Goal: Information Seeking & Learning: Learn about a topic

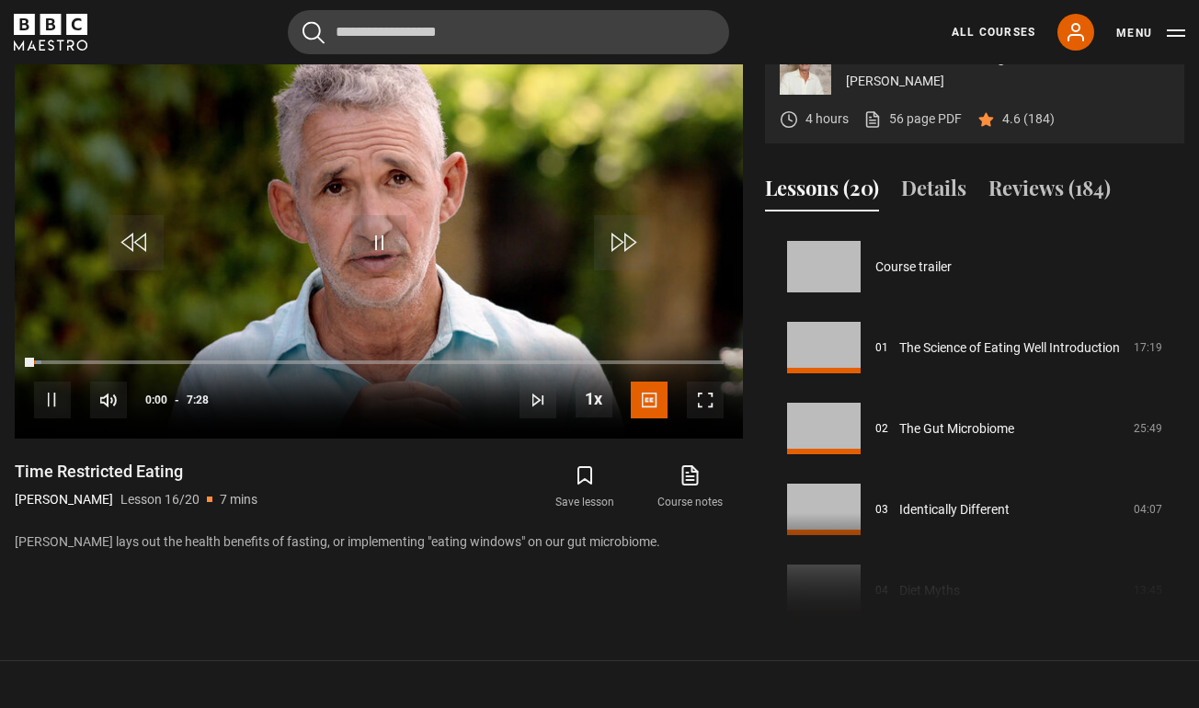
scroll to position [1213, 0]
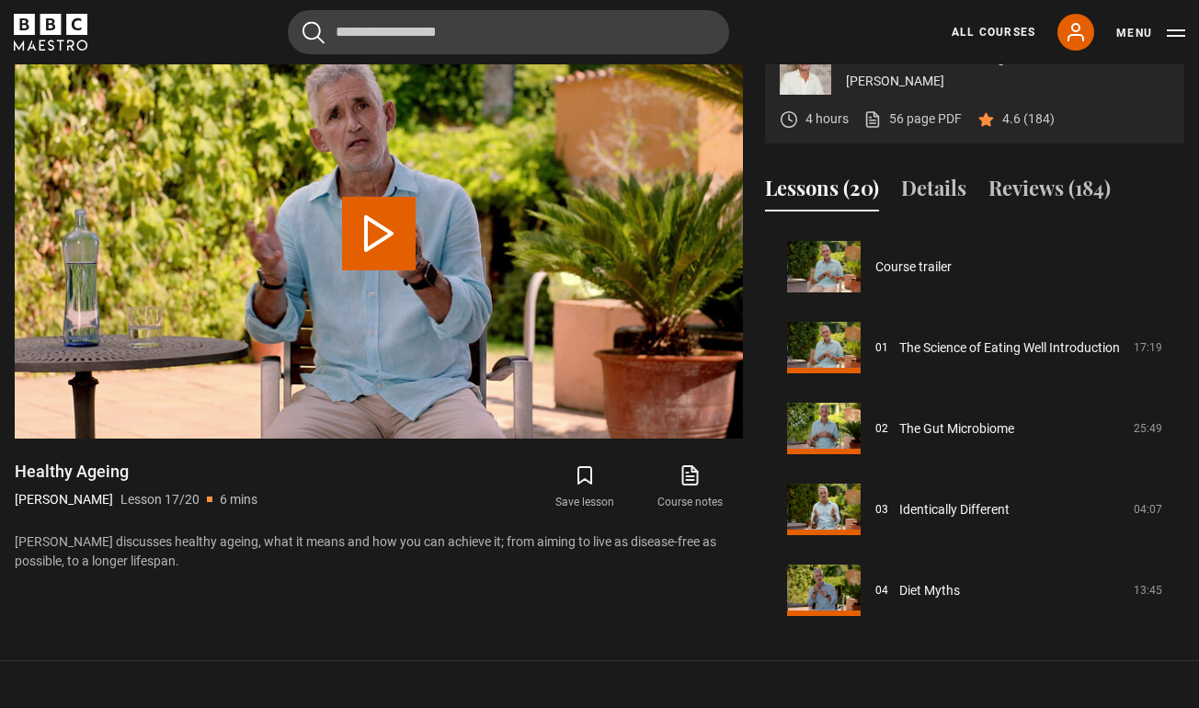
scroll to position [1294, 0]
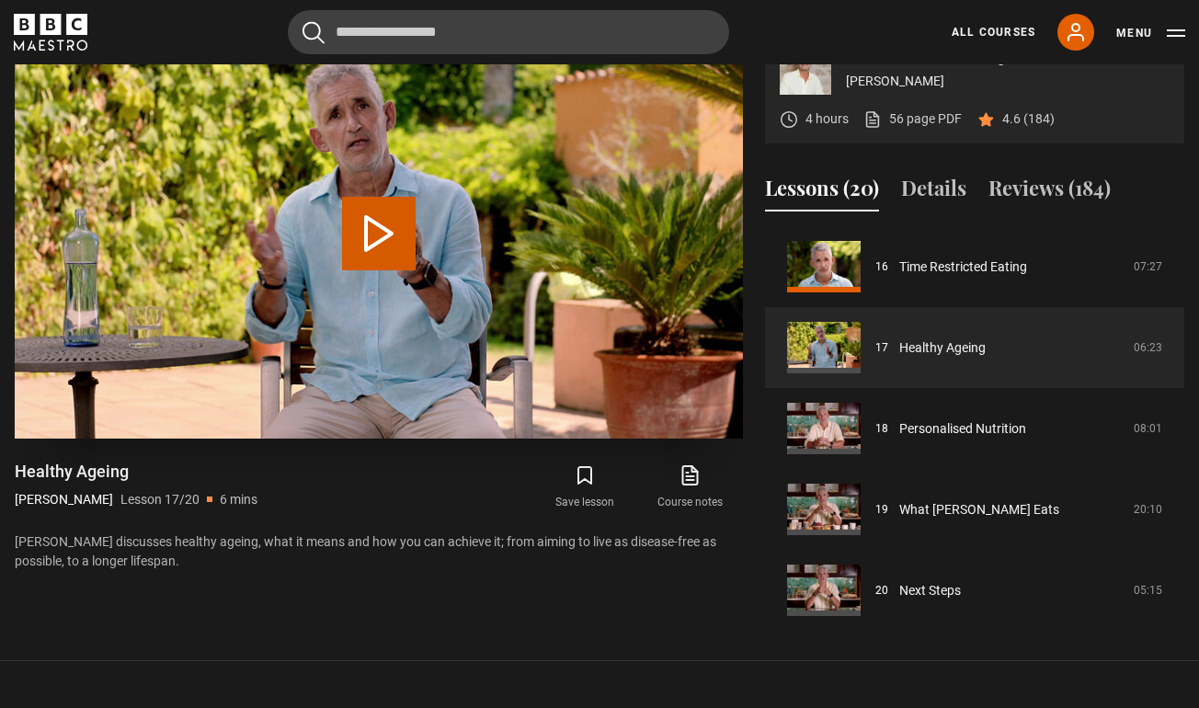
click at [372, 268] on button "Play Lesson Healthy Ageing" at bounding box center [379, 234] width 74 height 74
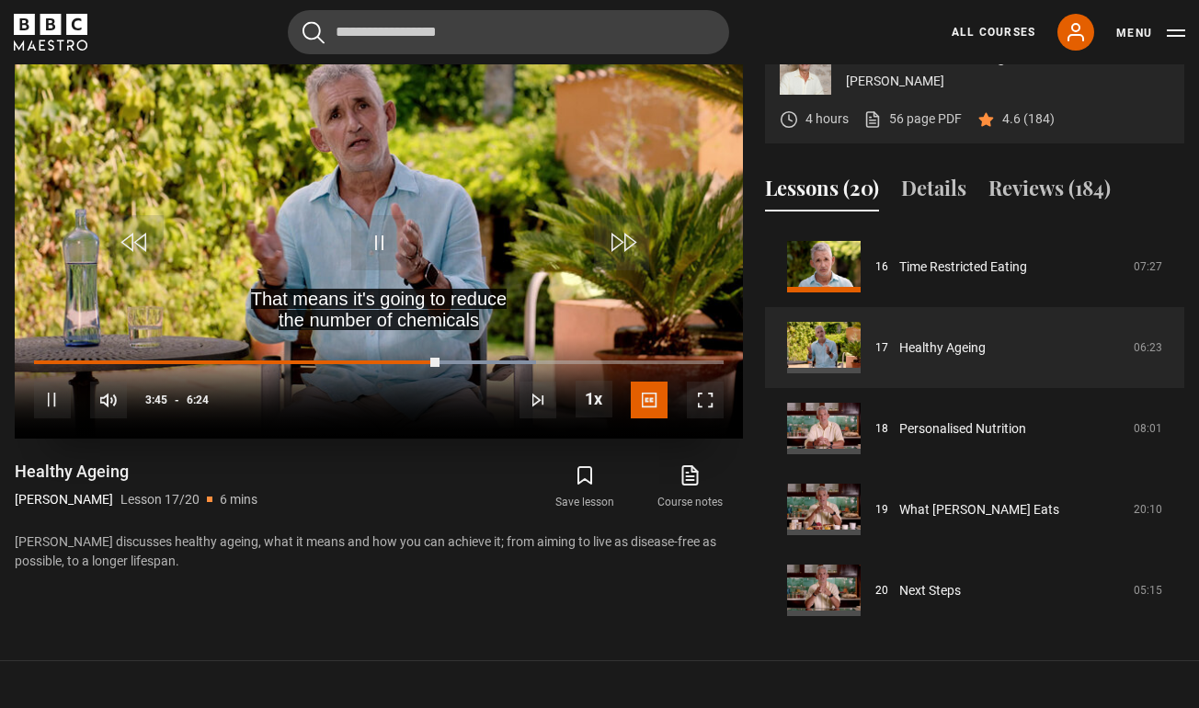
click at [712, 418] on span "Video Player" at bounding box center [705, 400] width 37 height 37
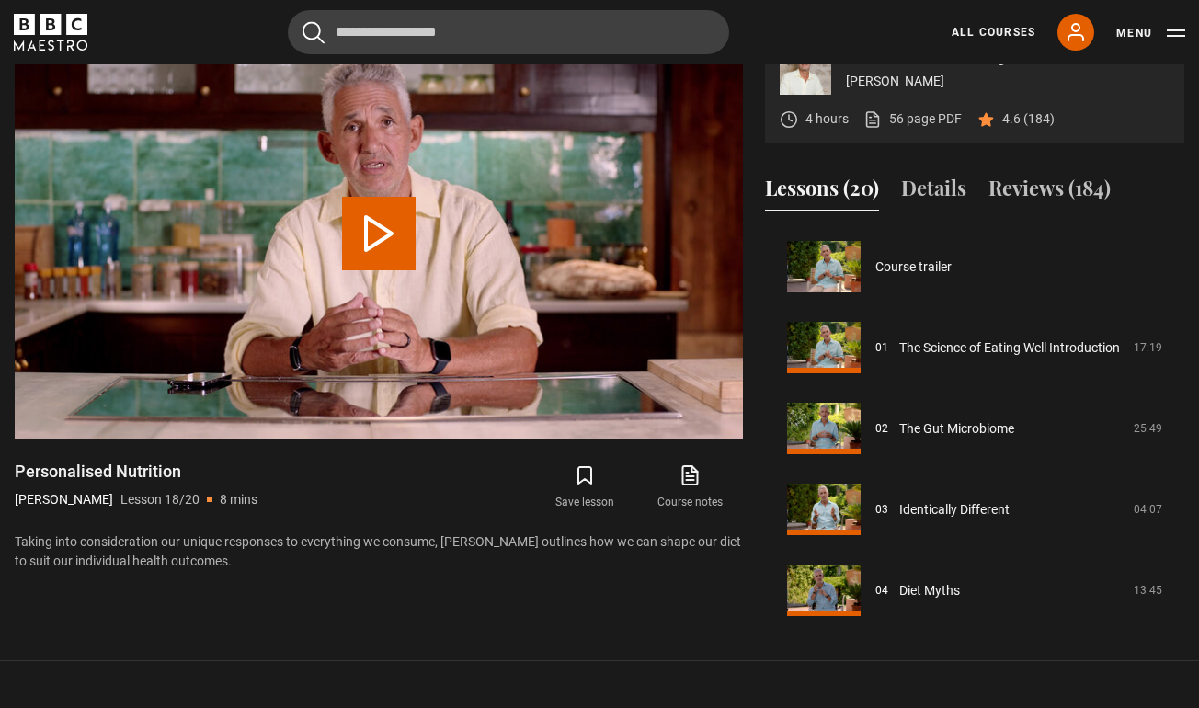
scroll to position [1302, 0]
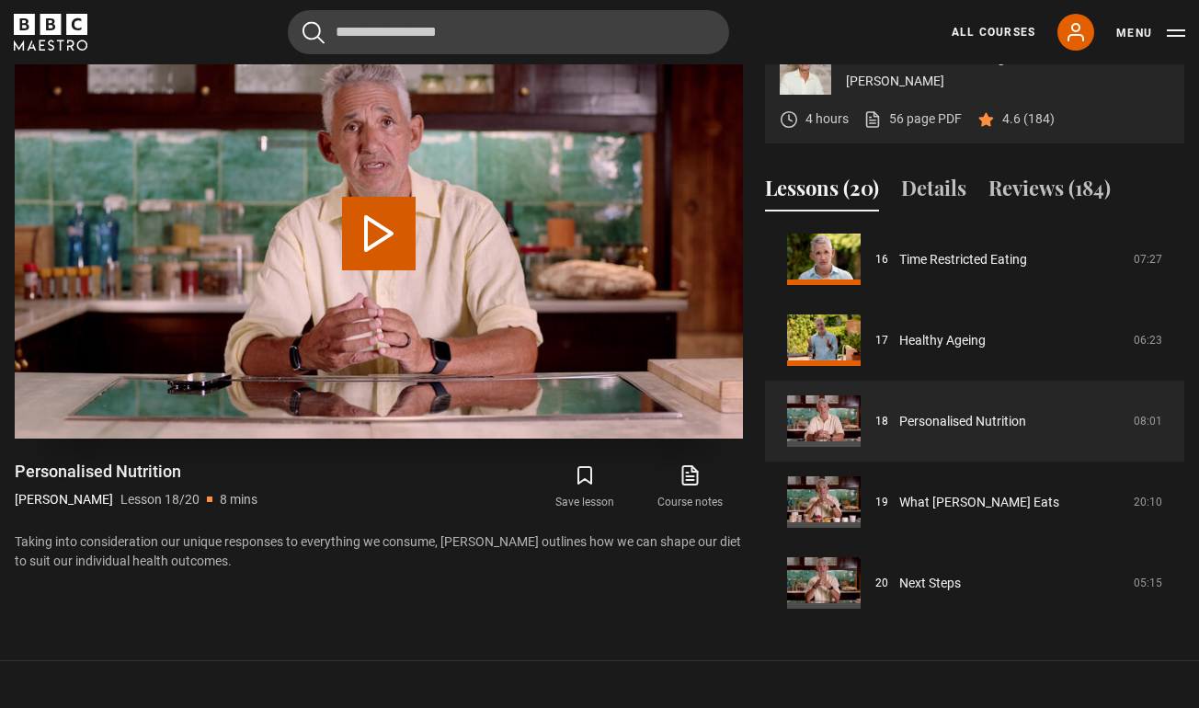
click at [363, 270] on button "Play Lesson Personalised Nutrition" at bounding box center [379, 234] width 74 height 74
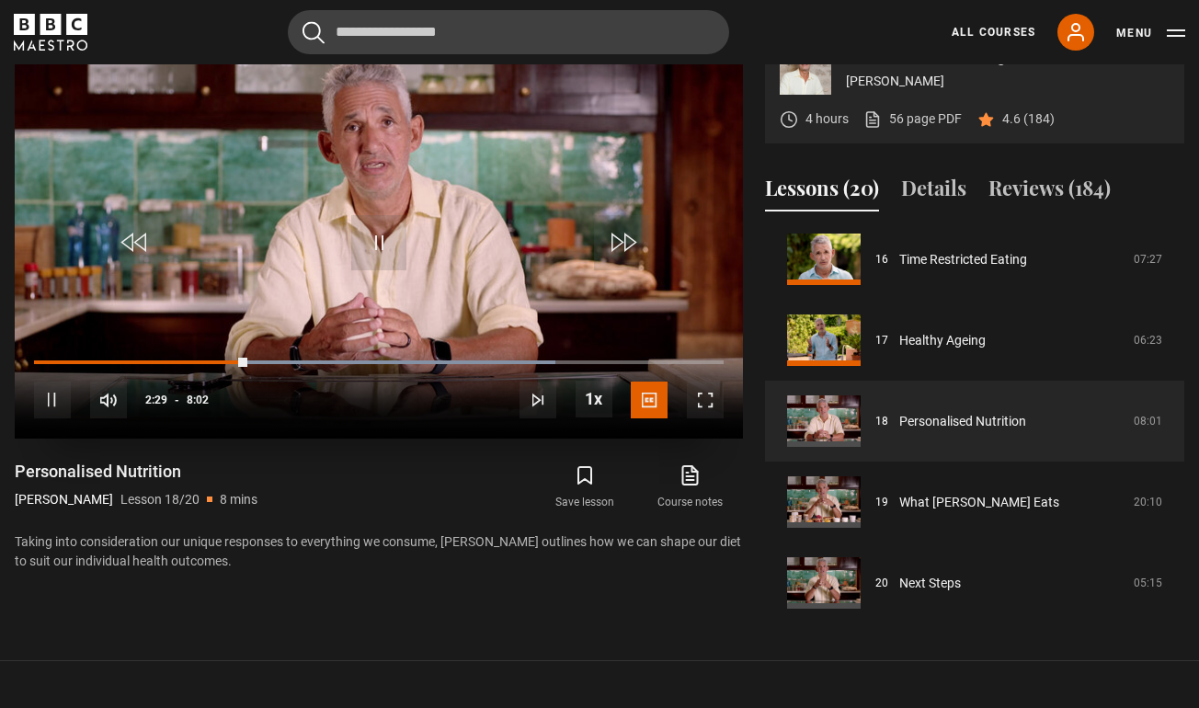
click at [707, 418] on span "Video Player" at bounding box center [705, 400] width 37 height 37
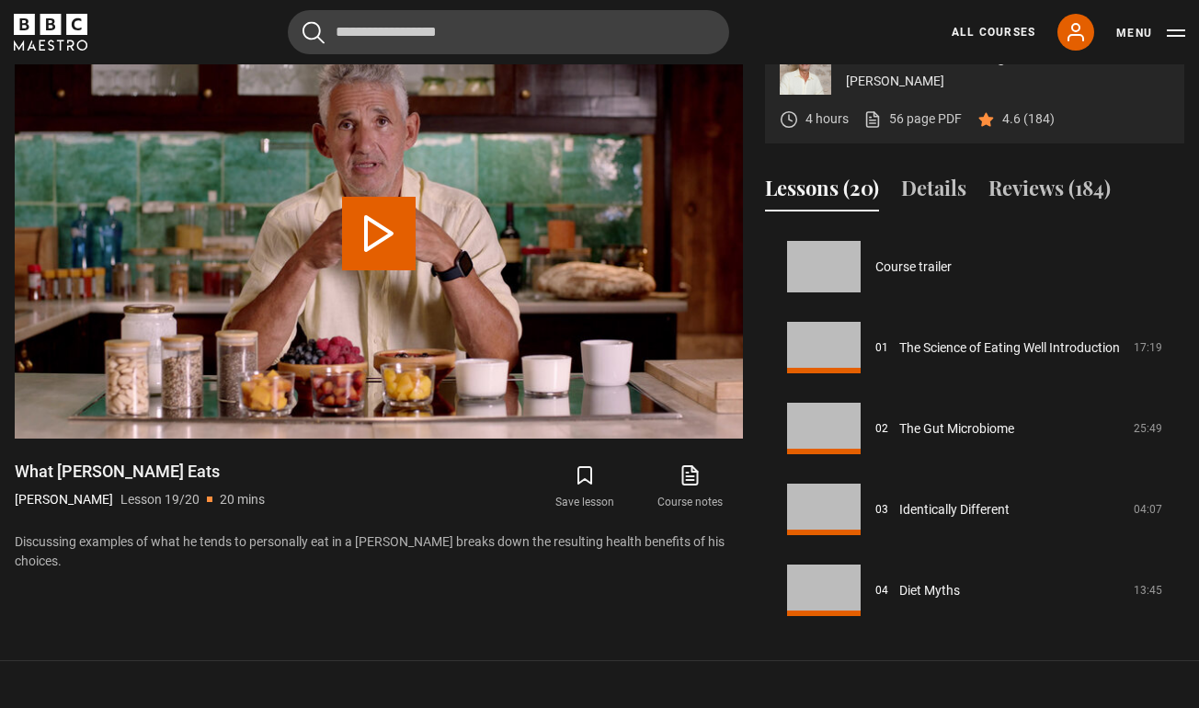
scroll to position [1302, 0]
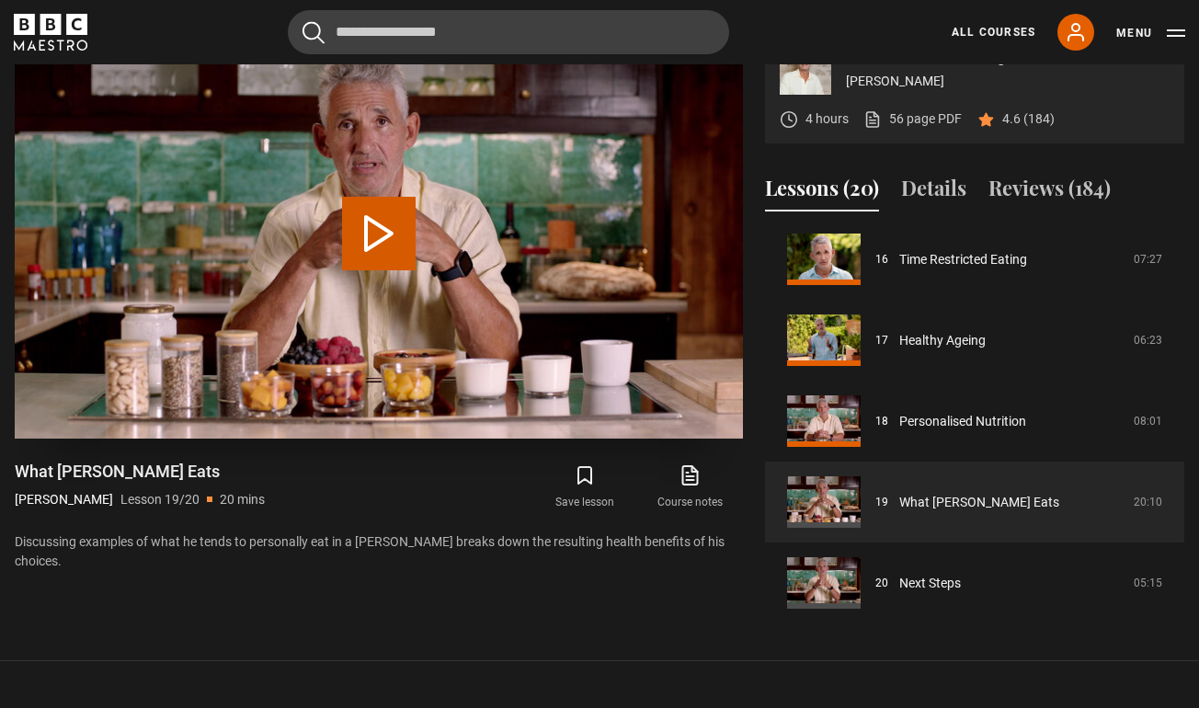
click at [384, 270] on button "Play Lesson What Tim Eats" at bounding box center [379, 234] width 74 height 74
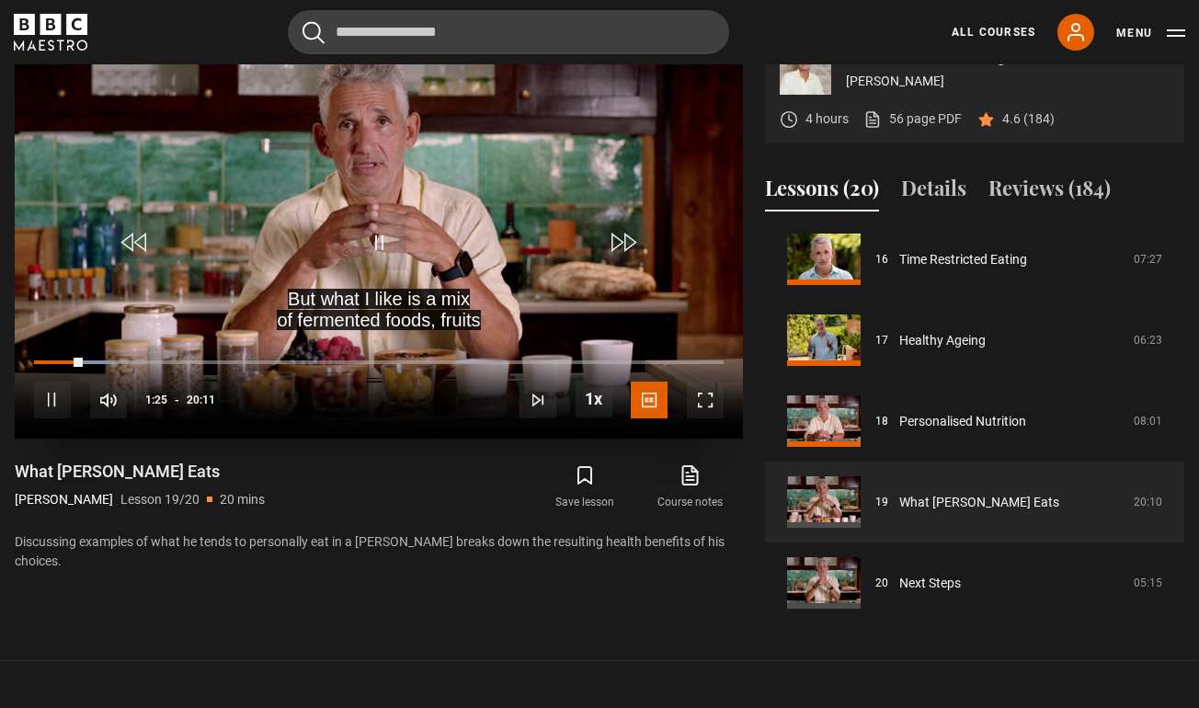
click at [705, 418] on span "Video Player" at bounding box center [705, 400] width 37 height 37
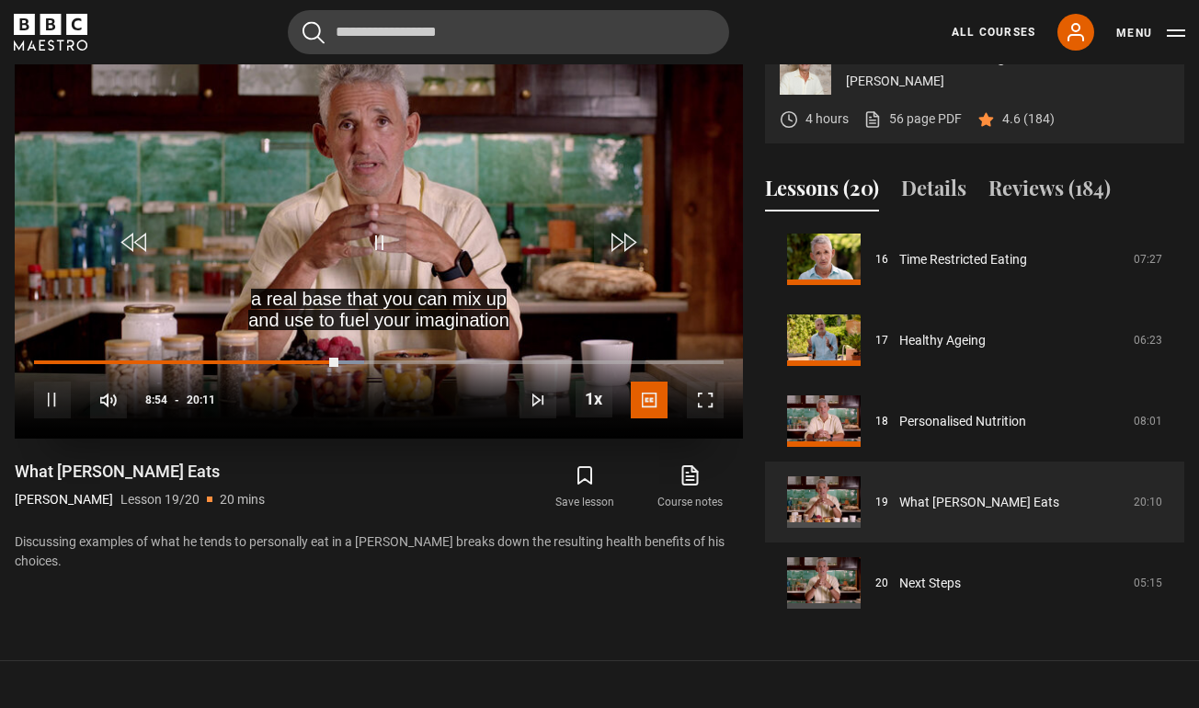
click at [709, 418] on span "Video Player" at bounding box center [705, 400] width 37 height 37
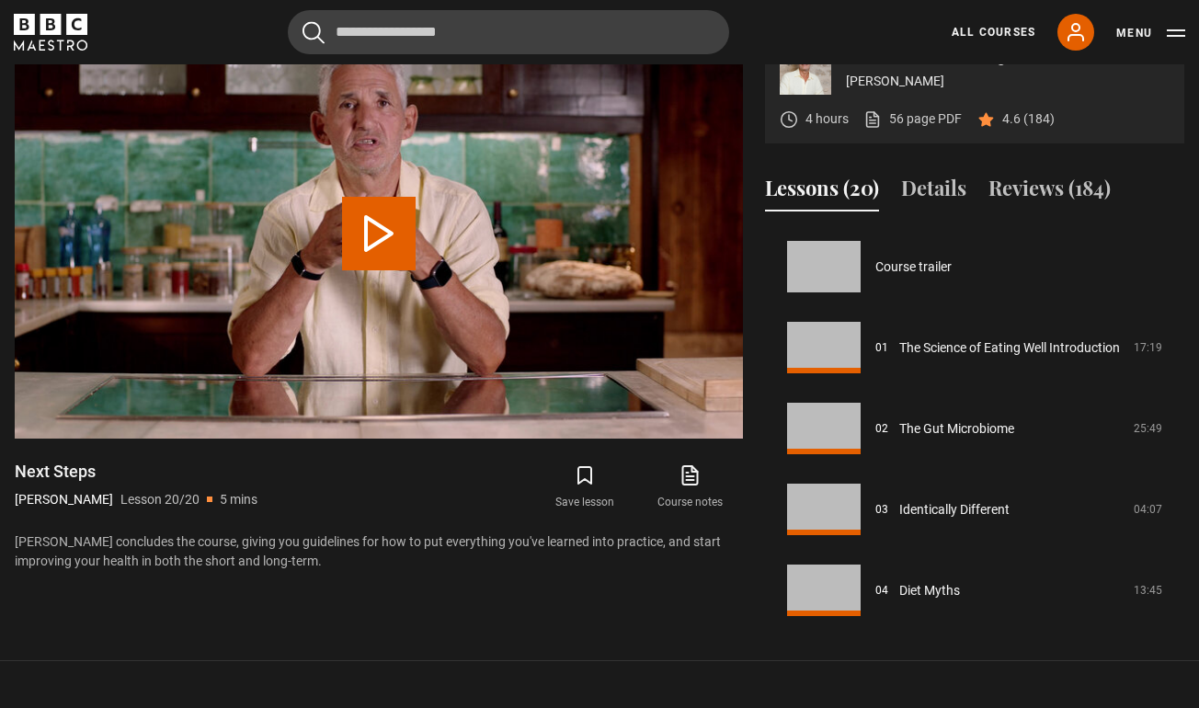
scroll to position [1302, 0]
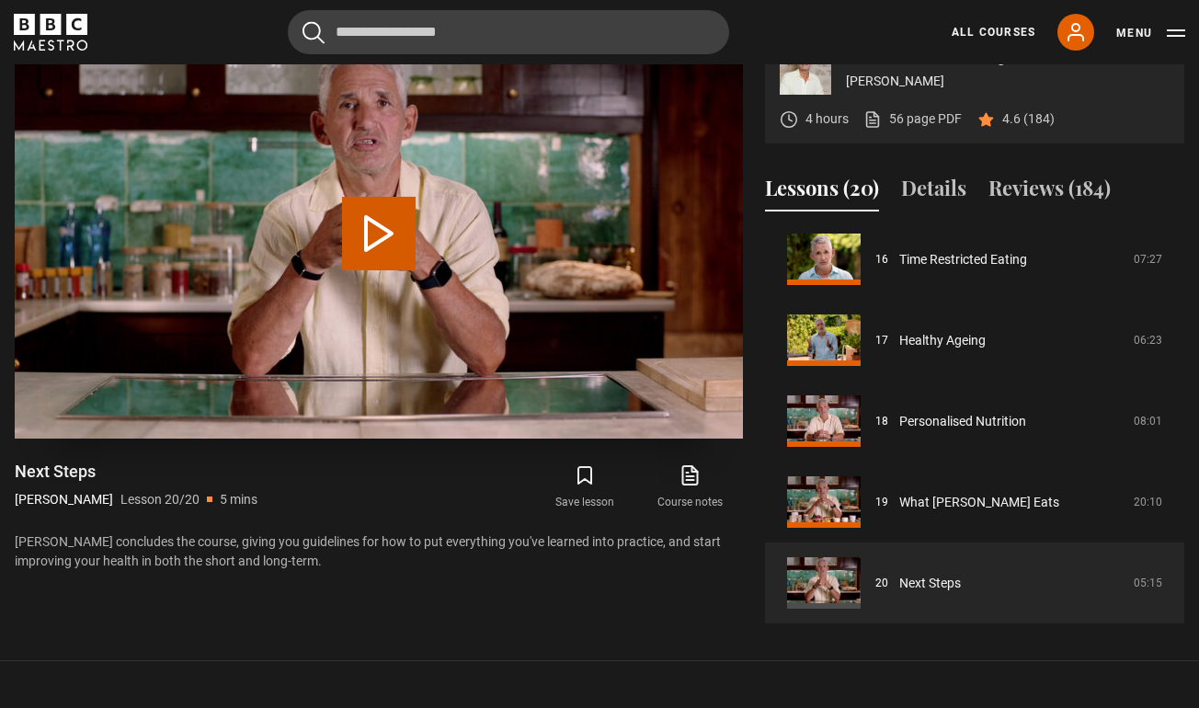
click at [378, 270] on button "Play Lesson Next Steps" at bounding box center [379, 234] width 74 height 74
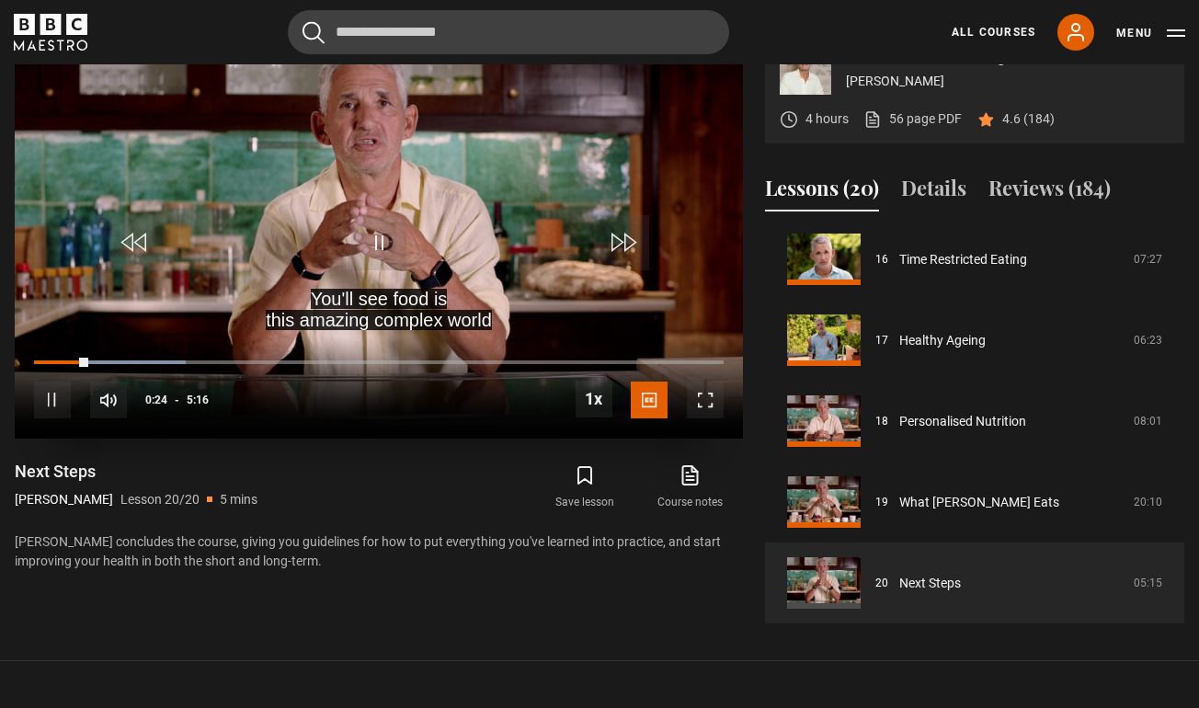
click at [695, 418] on span "Video Player" at bounding box center [705, 400] width 37 height 37
click at [704, 418] on span "Video Player" at bounding box center [705, 400] width 37 height 37
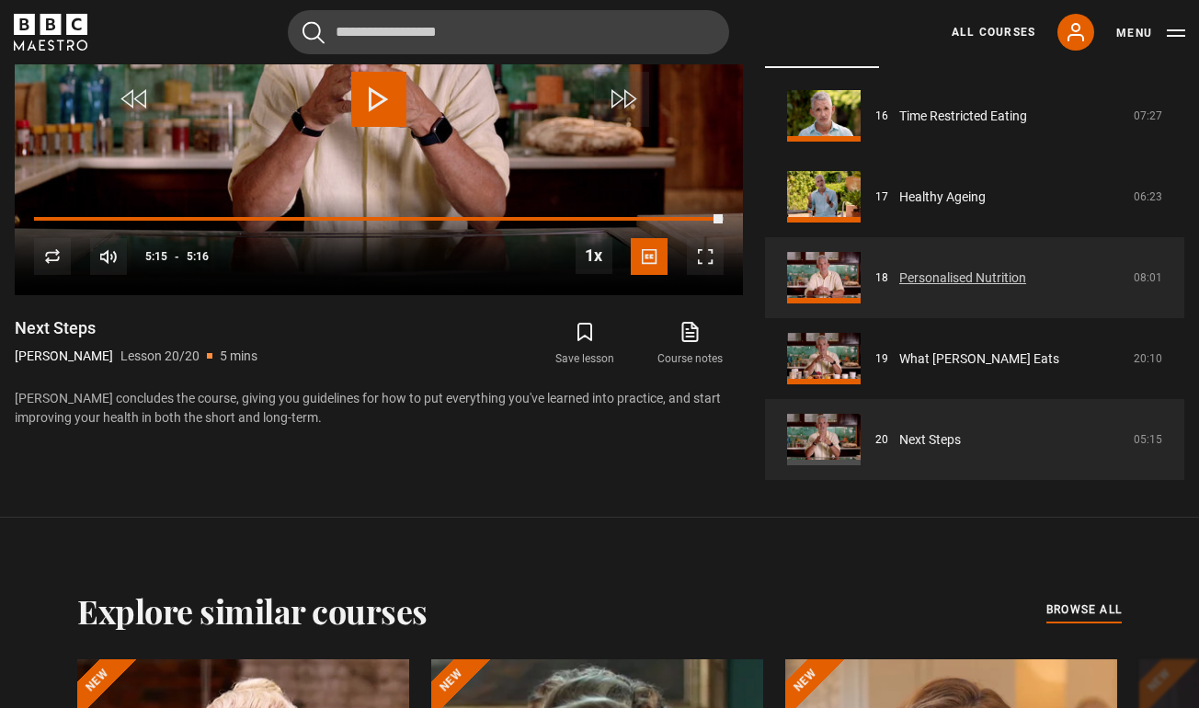
scroll to position [962, 0]
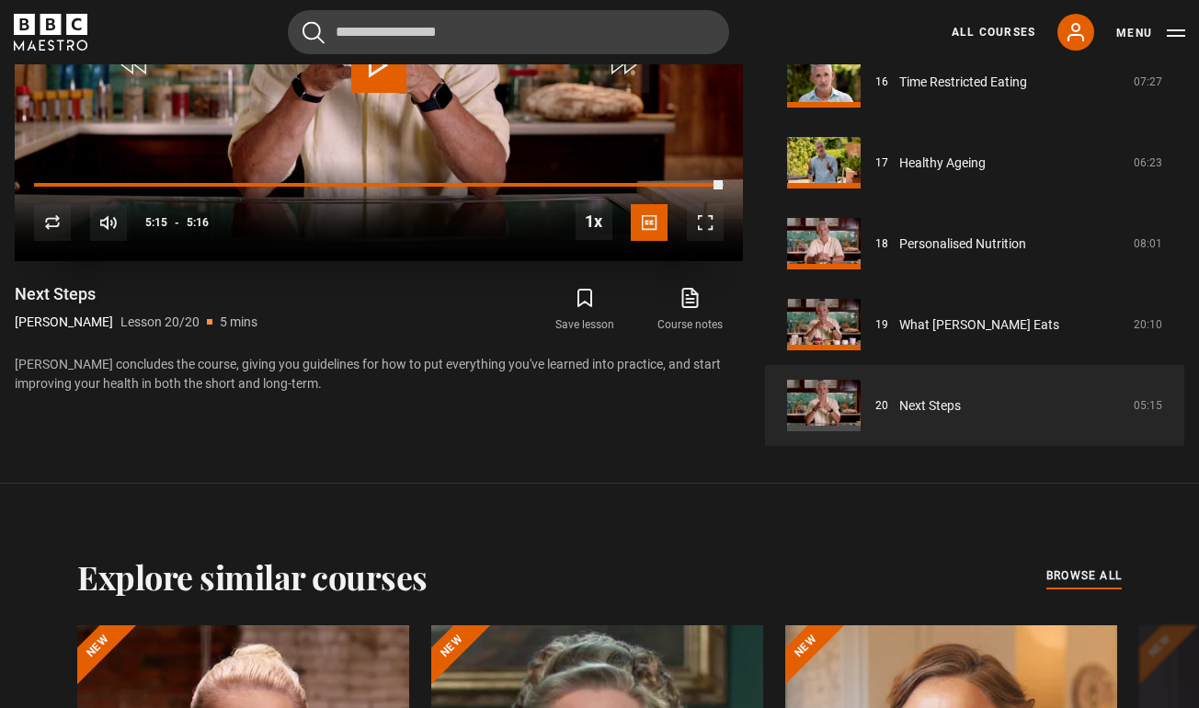
click at [392, 93] on span "Video Player" at bounding box center [378, 65] width 55 height 55
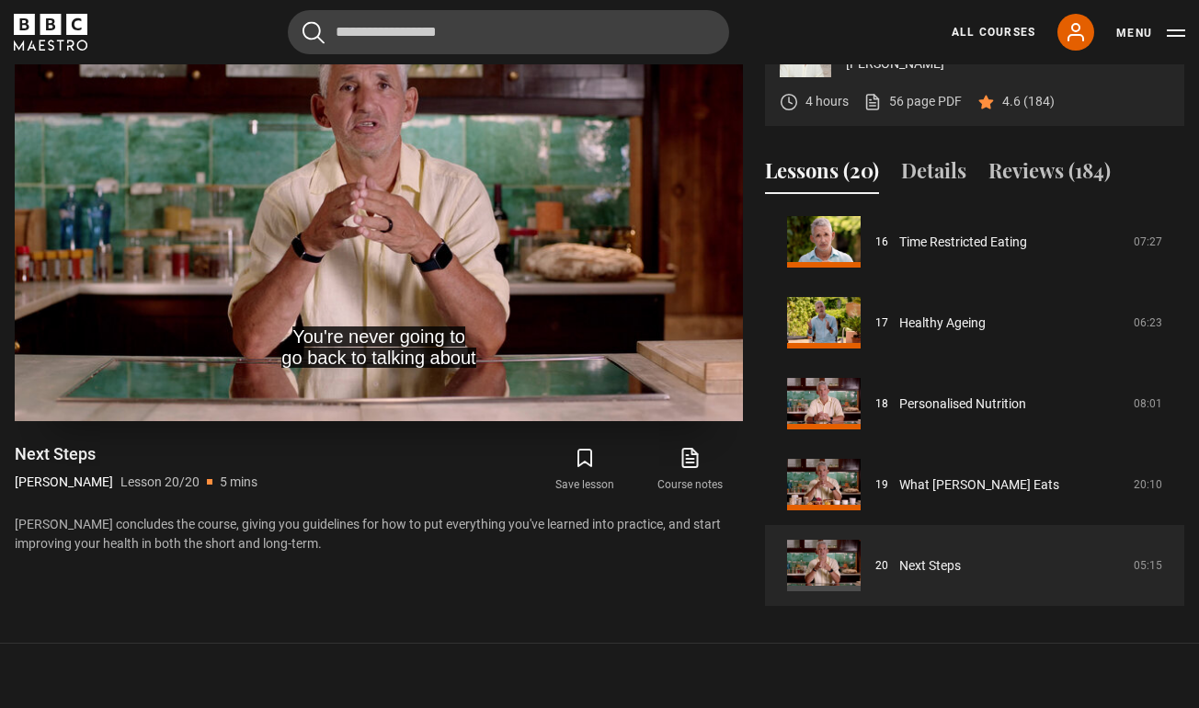
scroll to position [798, 0]
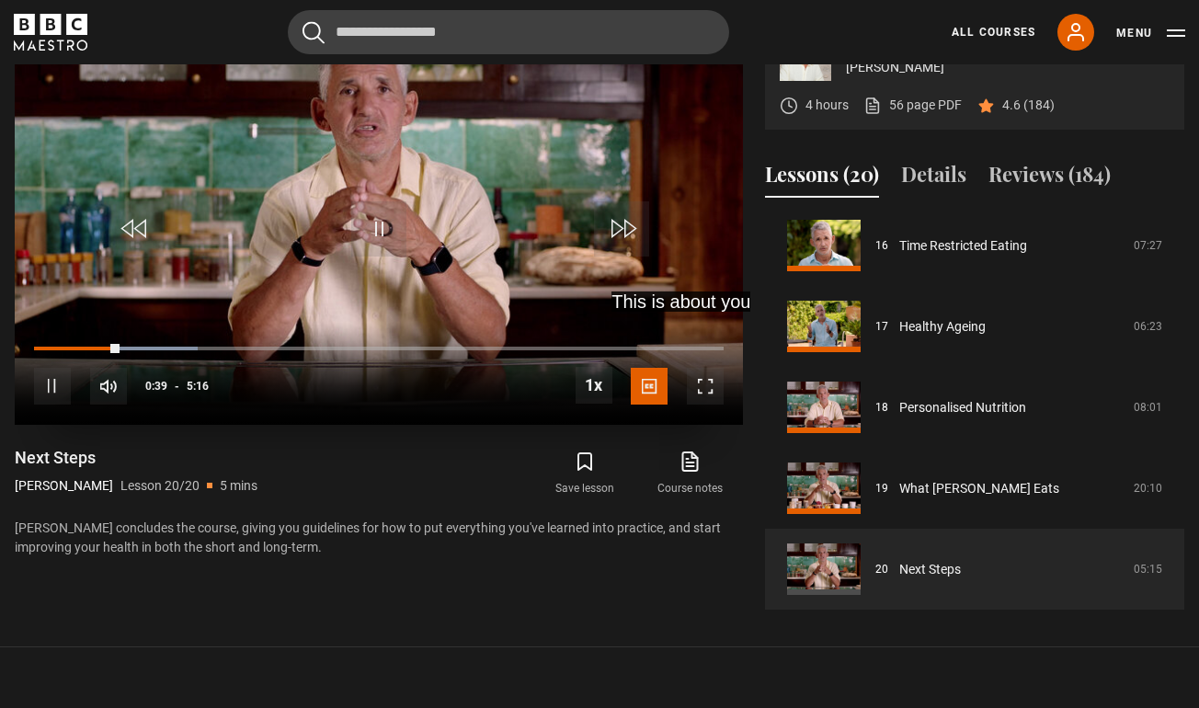
click at [698, 404] on span "Video Player" at bounding box center [705, 386] width 37 height 37
click at [697, 404] on span "Video Player" at bounding box center [705, 386] width 37 height 37
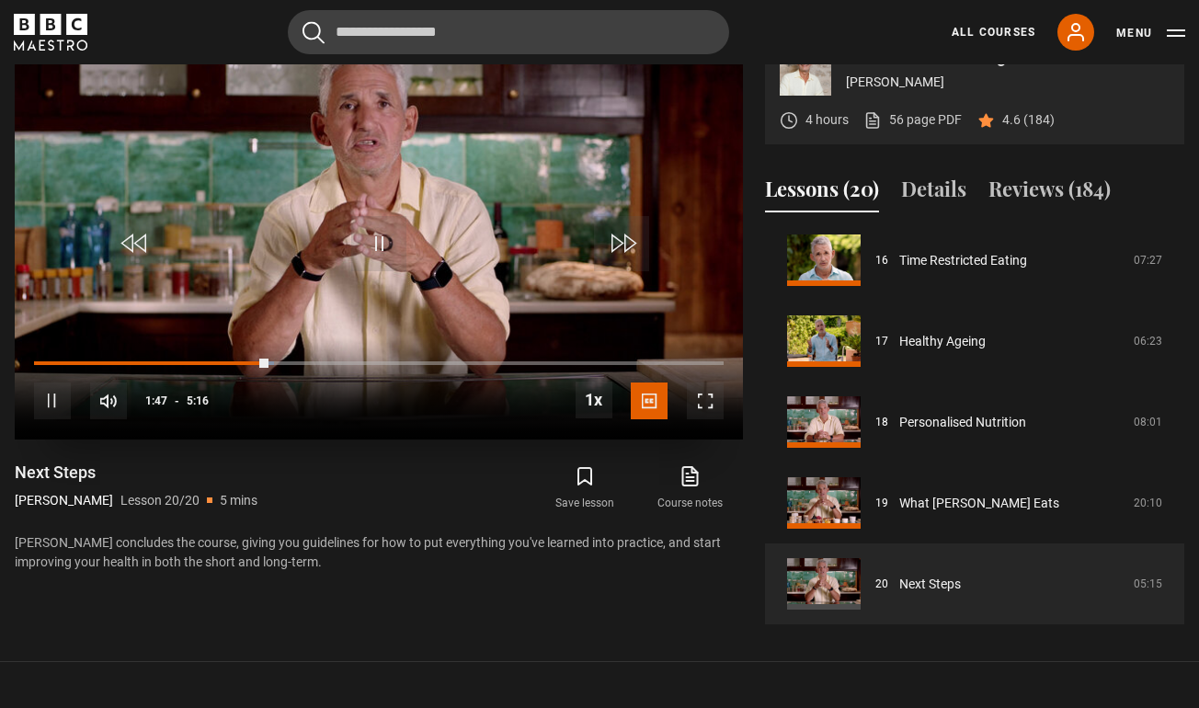
scroll to position [783, 0]
click at [711, 419] on span "Video Player" at bounding box center [705, 400] width 37 height 37
click at [709, 419] on span "Video Player" at bounding box center [705, 400] width 37 height 37
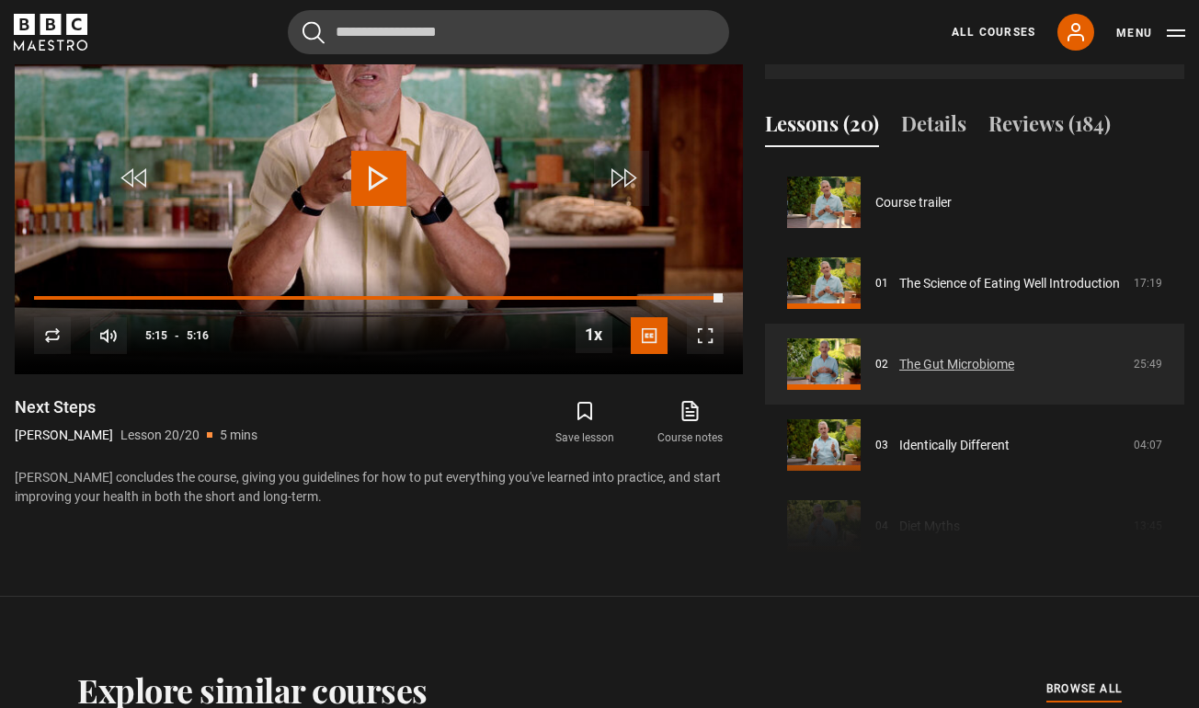
scroll to position [0, 0]
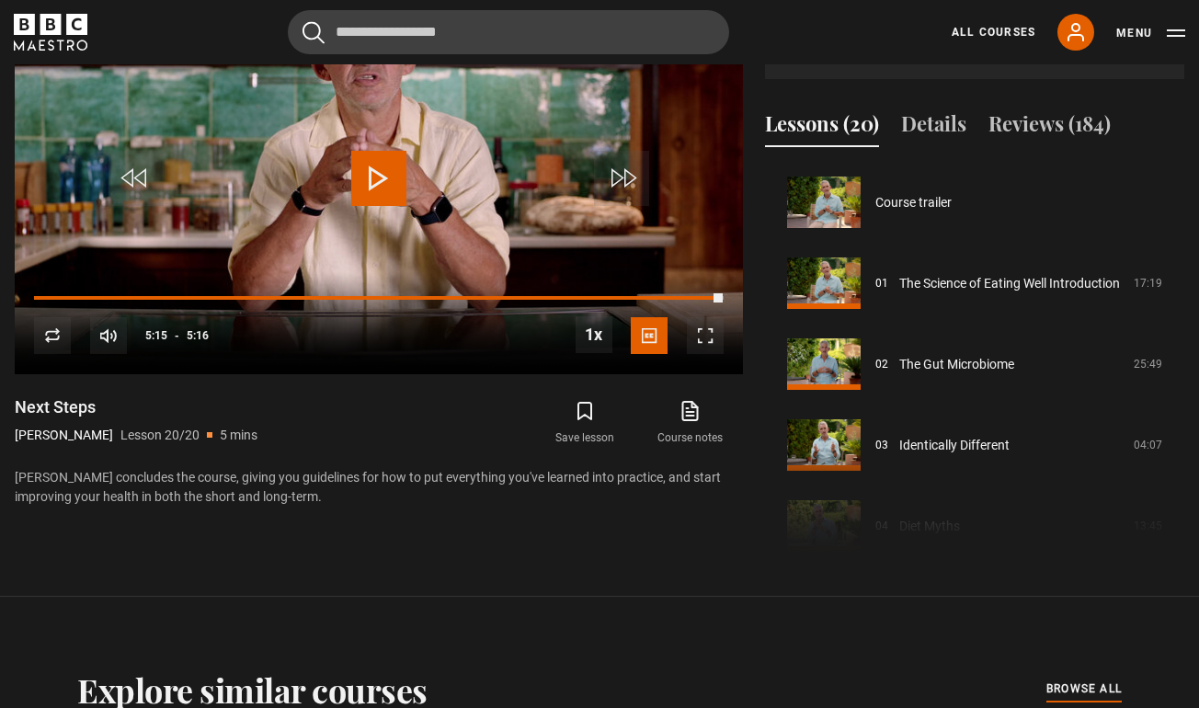
click at [63, 30] on icon "BBC Maestro" at bounding box center [51, 32] width 74 height 37
